Goal: Information Seeking & Learning: Learn about a topic

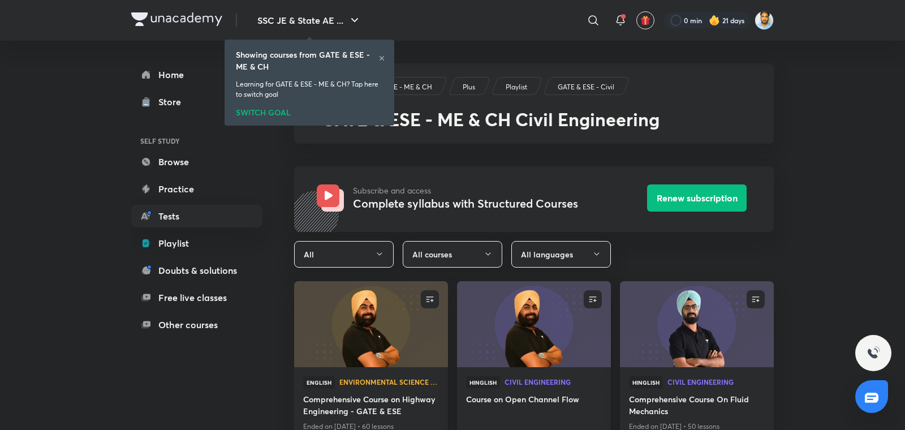
click at [381, 60] on icon at bounding box center [381, 58] width 7 height 7
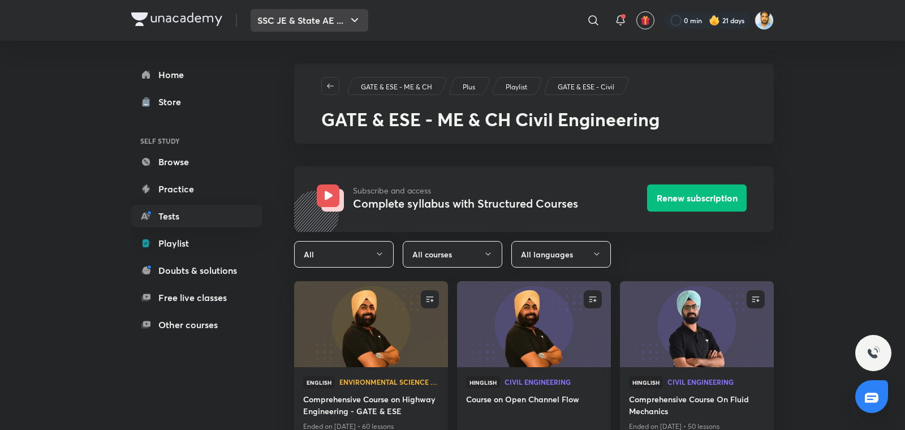
click at [312, 24] on button "SSC JE & State AE ..." at bounding box center [309, 20] width 118 height 23
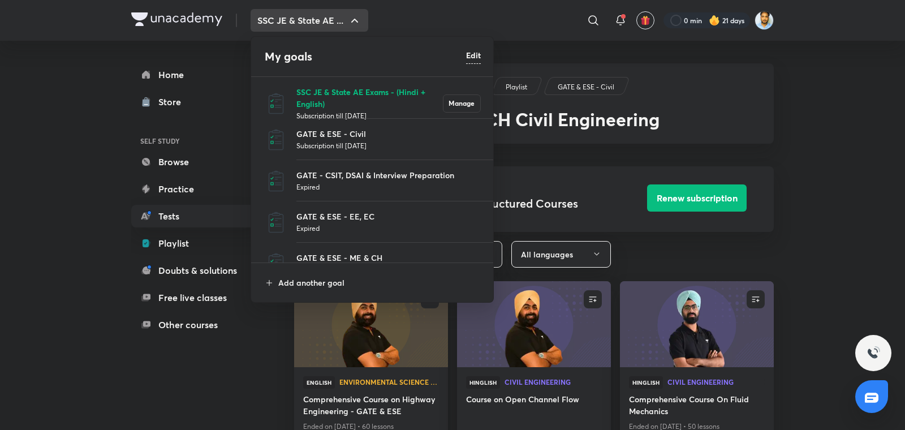
click at [352, 97] on p "SSC JE & State AE Exams - (Hindi + English)" at bounding box center [369, 98] width 146 height 24
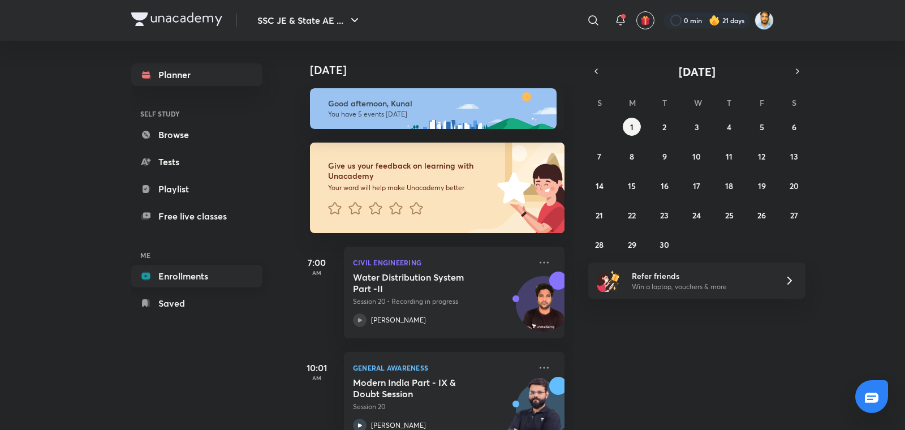
click at [184, 275] on link "Enrollments" at bounding box center [196, 276] width 131 height 23
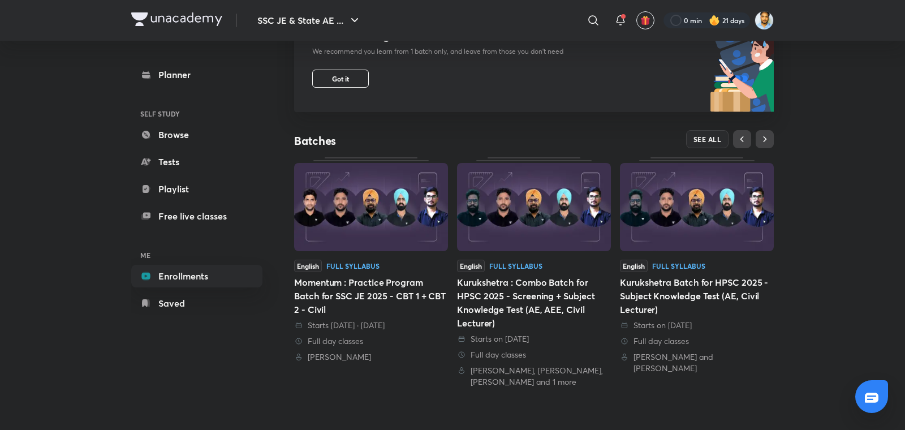
scroll to position [139, 0]
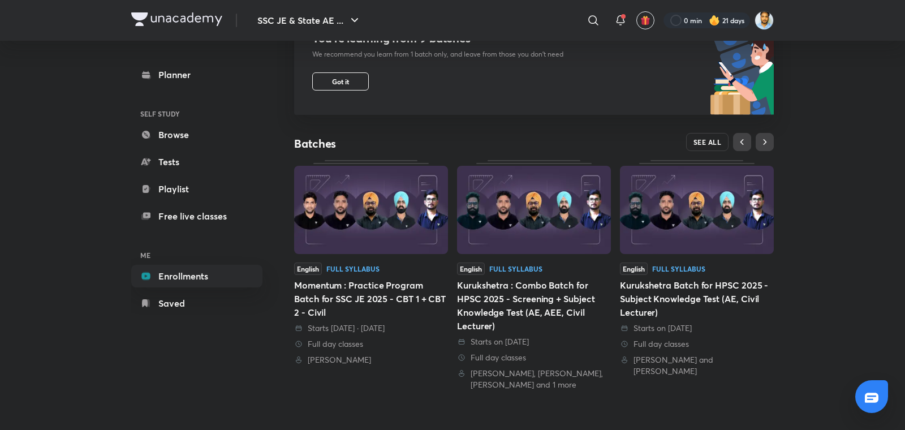
click at [698, 146] on button "SEE ALL" at bounding box center [707, 142] width 43 height 18
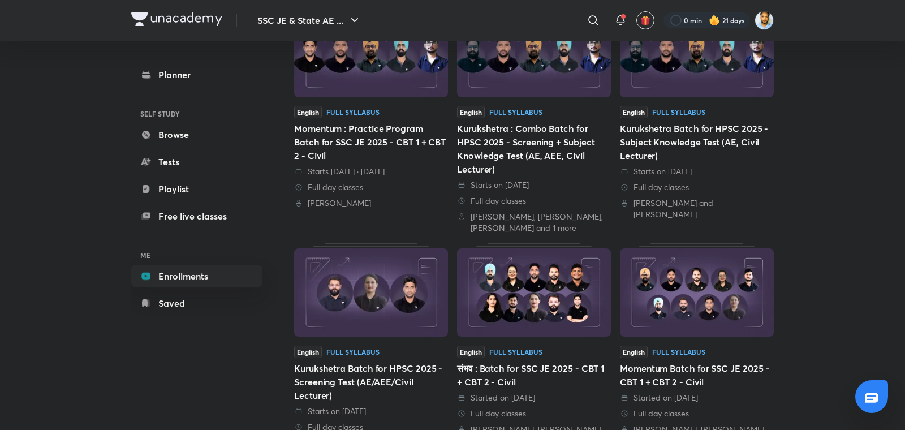
scroll to position [157, 0]
click at [704, 383] on div "Momentum Batch for SSC JE 2025 - CBT 1 + CBT 2 - Civil" at bounding box center [697, 373] width 154 height 27
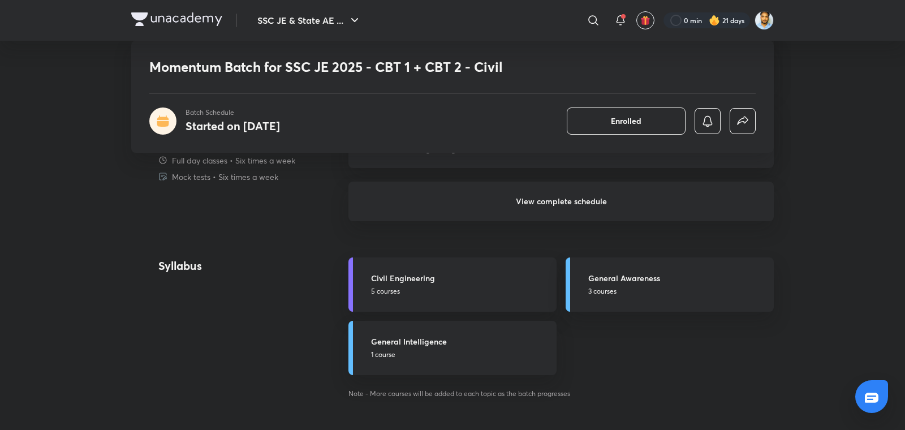
scroll to position [987, 0]
click at [577, 197] on h6 "View complete schedule" at bounding box center [560, 200] width 425 height 40
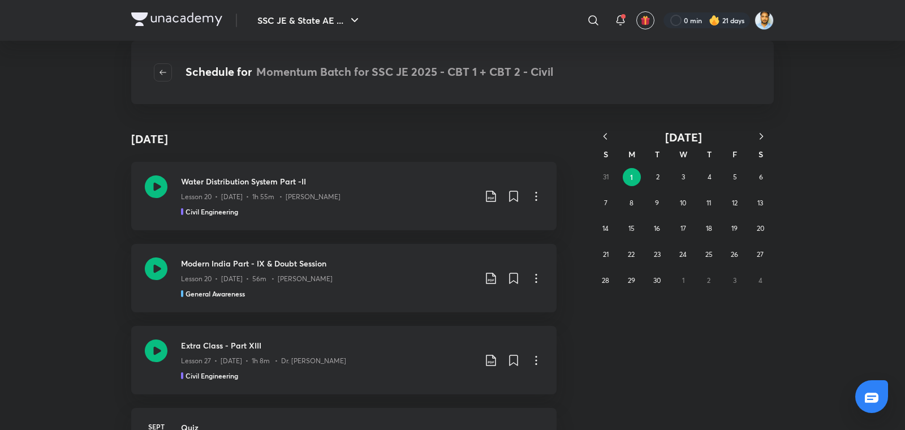
click at [608, 132] on icon "button" at bounding box center [604, 136] width 11 height 11
click at [634, 250] on abbr "18" at bounding box center [631, 254] width 6 height 8
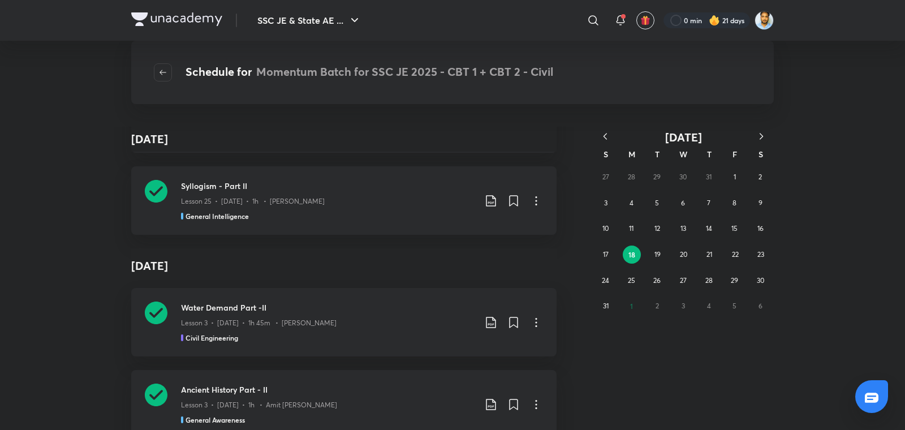
scroll to position [51199, 0]
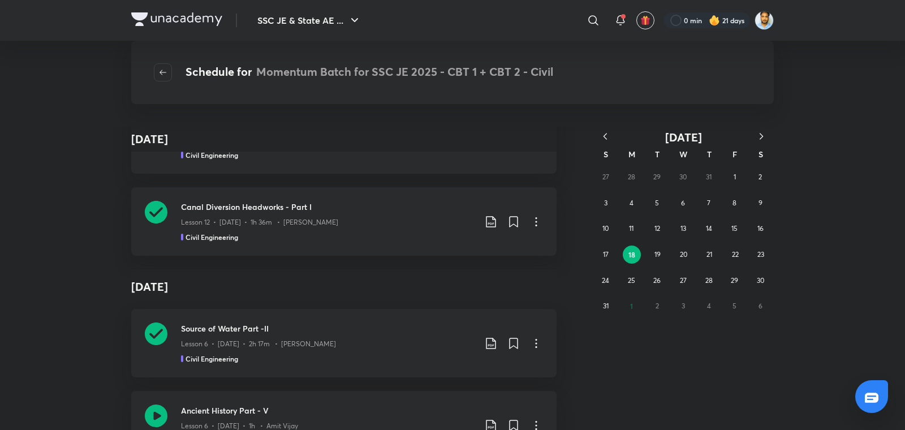
scroll to position [95419, 0]
